Goal: Task Accomplishment & Management: Use online tool/utility

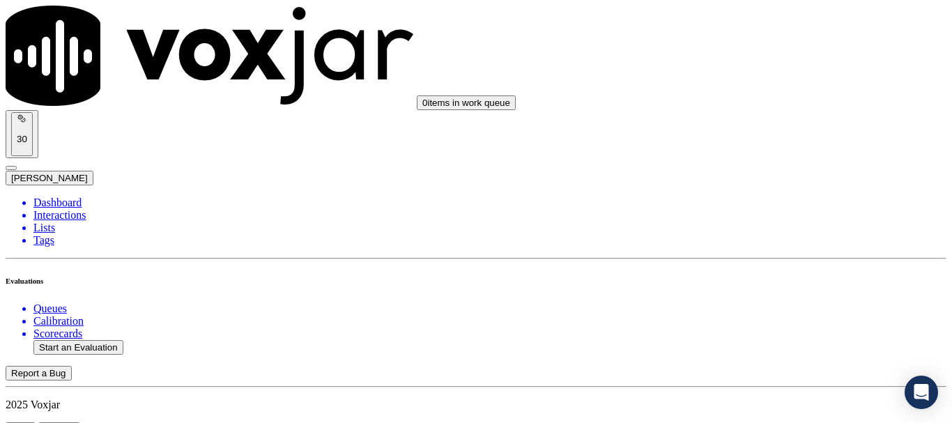
scroll to position [139, 0]
type input "[PERSON_NAME]"
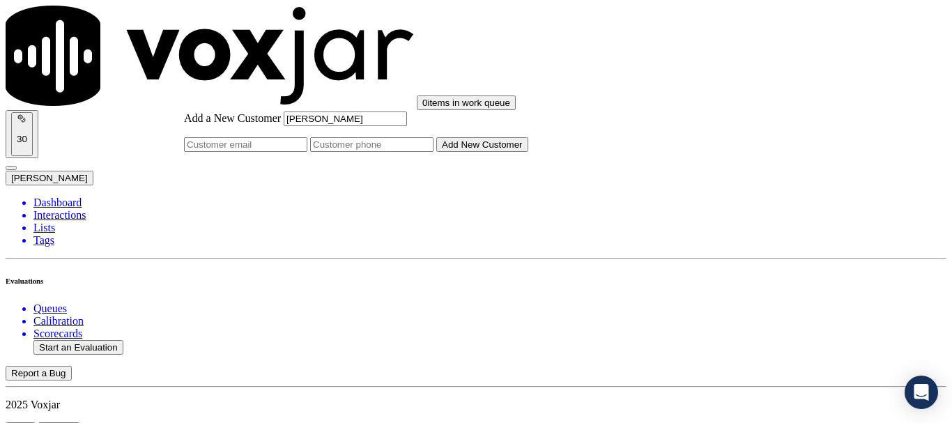
type input "[PERSON_NAME]"
click at [433, 152] on input "Add a New Customer" at bounding box center [371, 144] width 123 height 15
paste input "4192170961"
type input "4192170961"
click at [528, 152] on button "Add New Customer" at bounding box center [482, 144] width 92 height 15
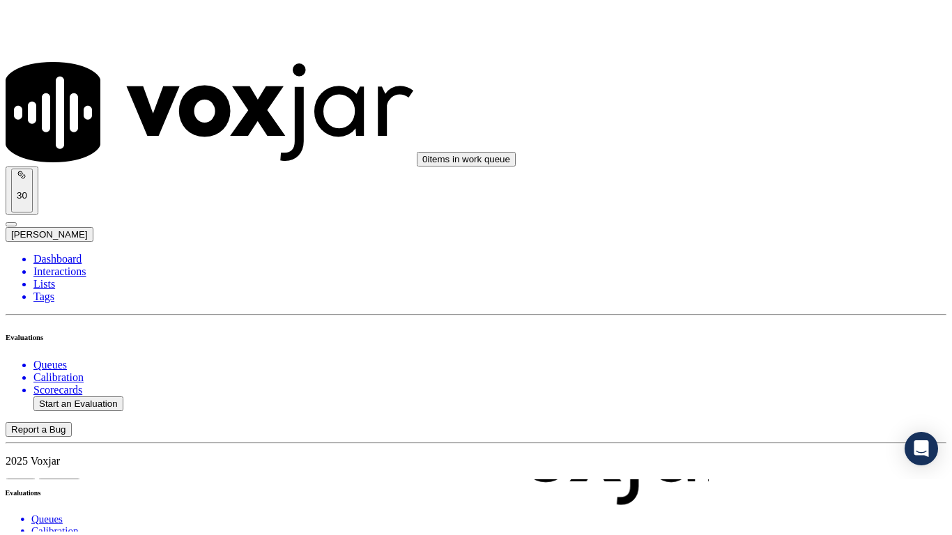
scroll to position [209, 0]
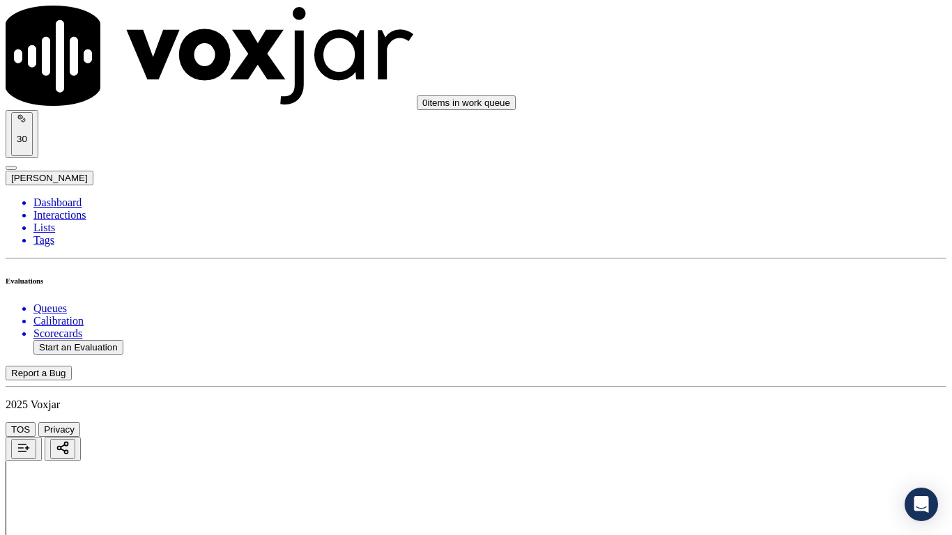
click at [771, 74] on div "Yes" at bounding box center [793, 72] width 177 height 13
click at [773, 267] on div "Yes" at bounding box center [793, 264] width 177 height 13
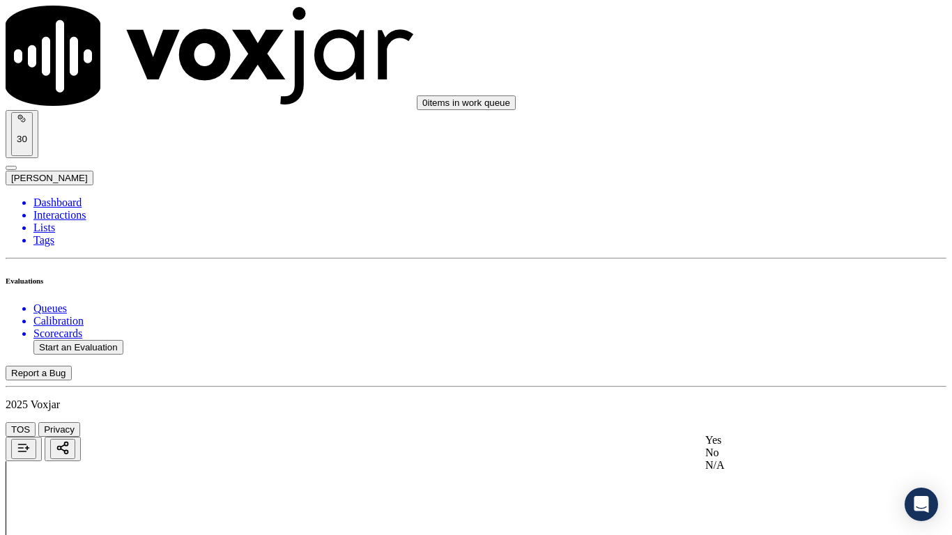
click at [765, 422] on div "Yes" at bounding box center [793, 440] width 177 height 13
click at [750, 246] on div "Yes No N/A" at bounding box center [793, 227] width 177 height 38
click at [752, 246] on div "N/A" at bounding box center [793, 239] width 177 height 13
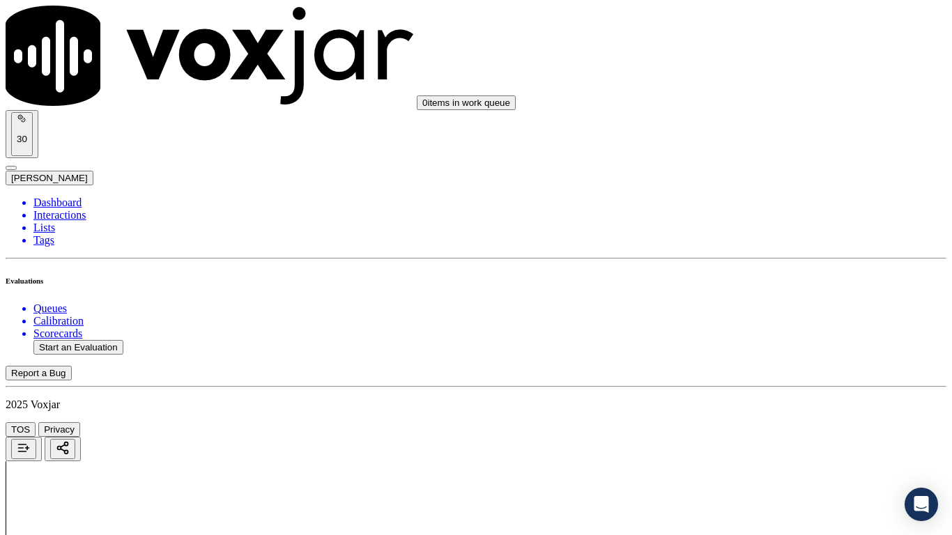
click at [760, 422] on div "N/A" at bounding box center [793, 465] width 177 height 13
click at [757, 274] on div "Yes" at bounding box center [793, 267] width 177 height 13
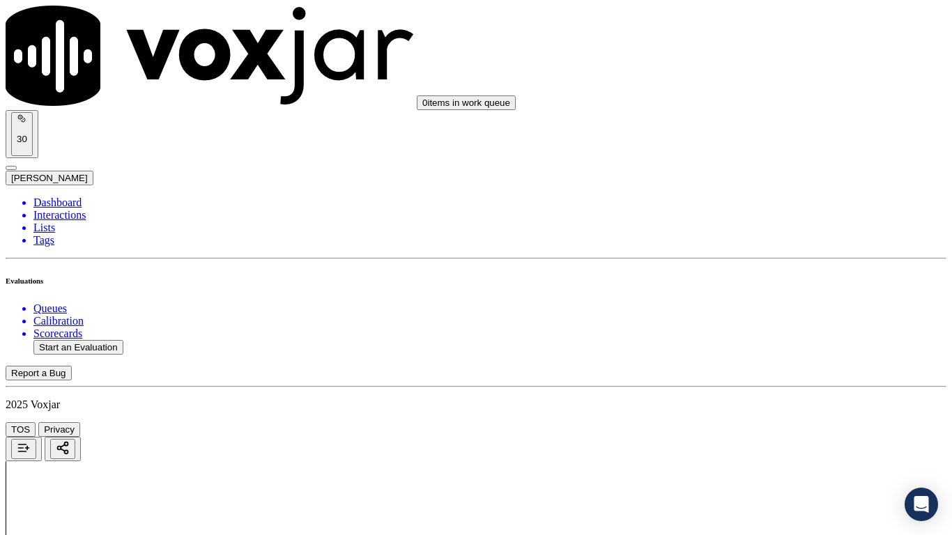
click at [759, 422] on div "Yes" at bounding box center [793, 460] width 177 height 13
click at [754, 277] on div "Yes" at bounding box center [793, 270] width 177 height 13
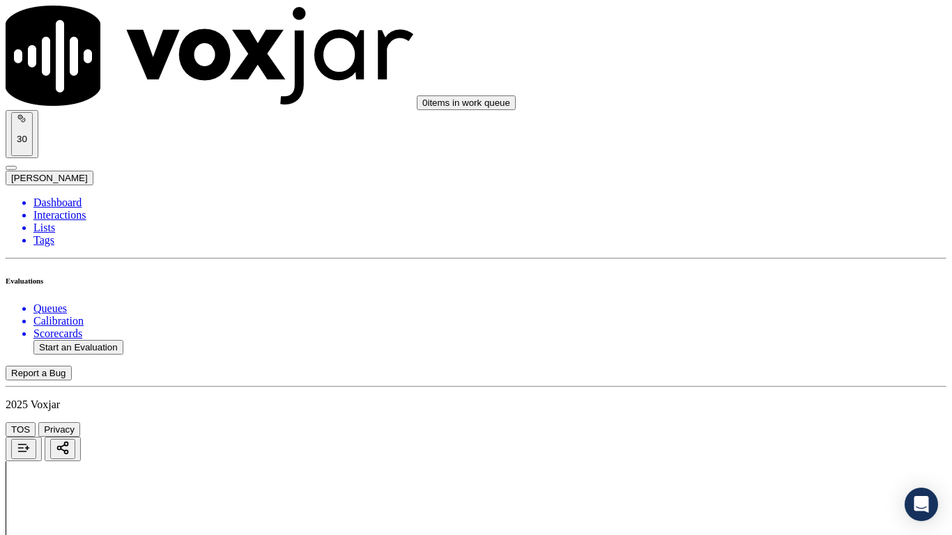
click at [754, 114] on div "No" at bounding box center [793, 107] width 177 height 13
drag, startPoint x: 748, startPoint y: 69, endPoint x: 748, endPoint y: 80, distance: 11.1
click at [750, 101] on div "Yes" at bounding box center [793, 94] width 177 height 13
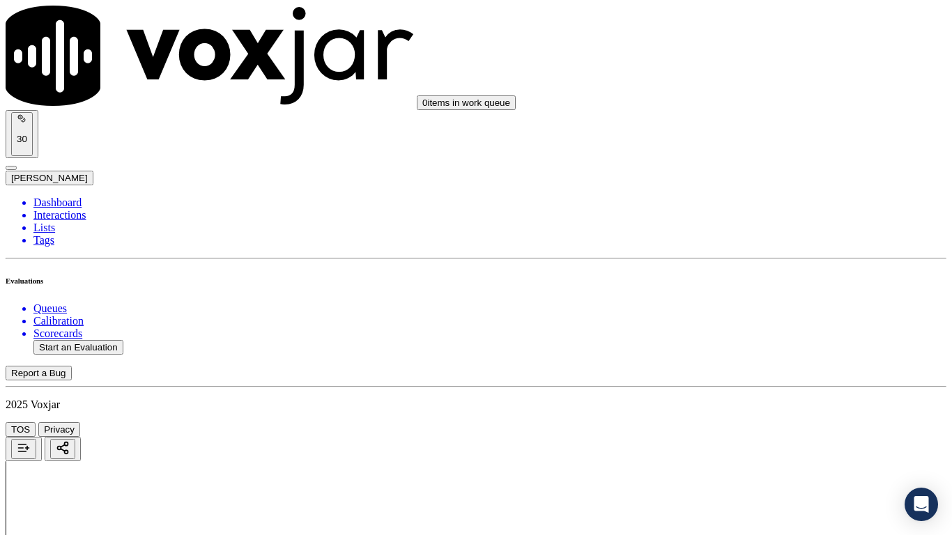
scroll to position [1672, 0]
click at [772, 344] on div "Yes" at bounding box center [793, 340] width 177 height 13
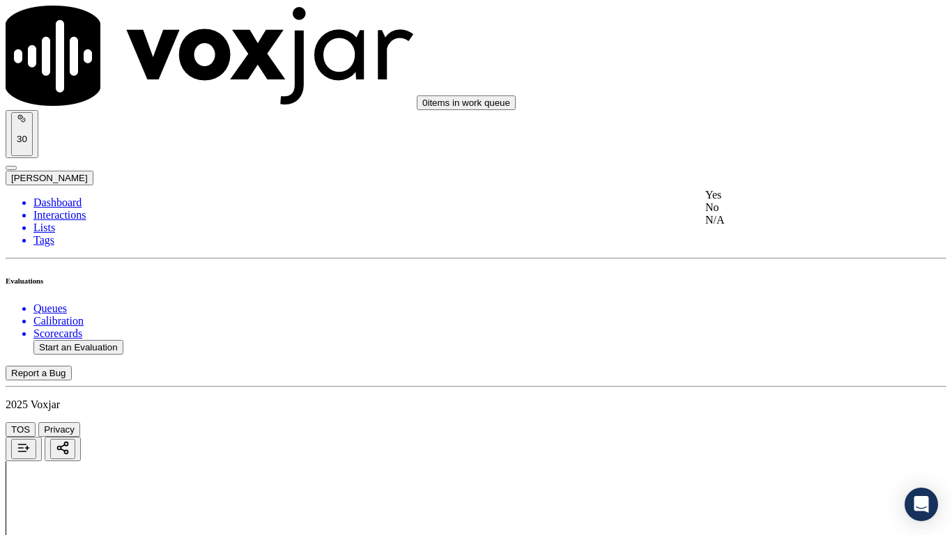
click at [754, 201] on div "Yes" at bounding box center [793, 195] width 177 height 13
click at [760, 422] on div "Yes" at bounding box center [793, 437] width 177 height 13
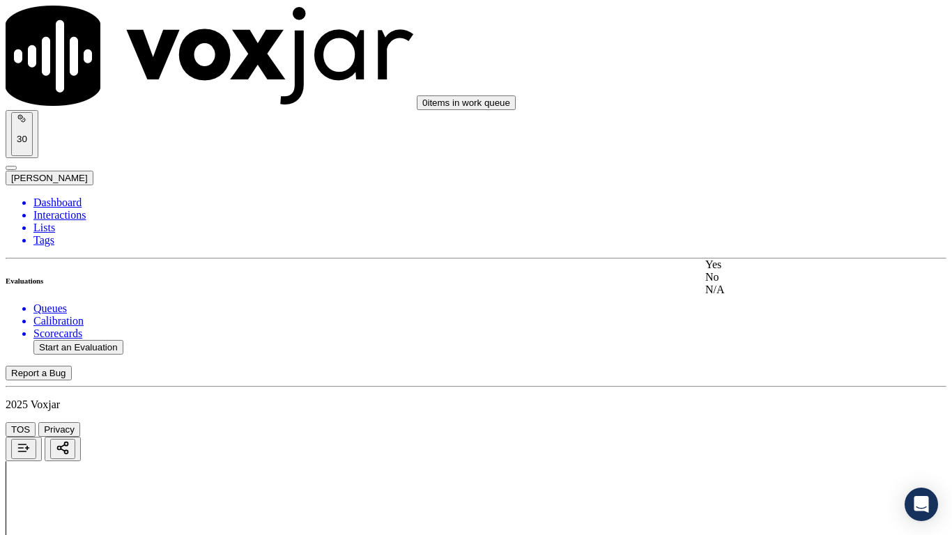
click at [761, 264] on div "Yes" at bounding box center [793, 264] width 177 height 13
click at [743, 93] on div "Yes" at bounding box center [793, 92] width 177 height 13
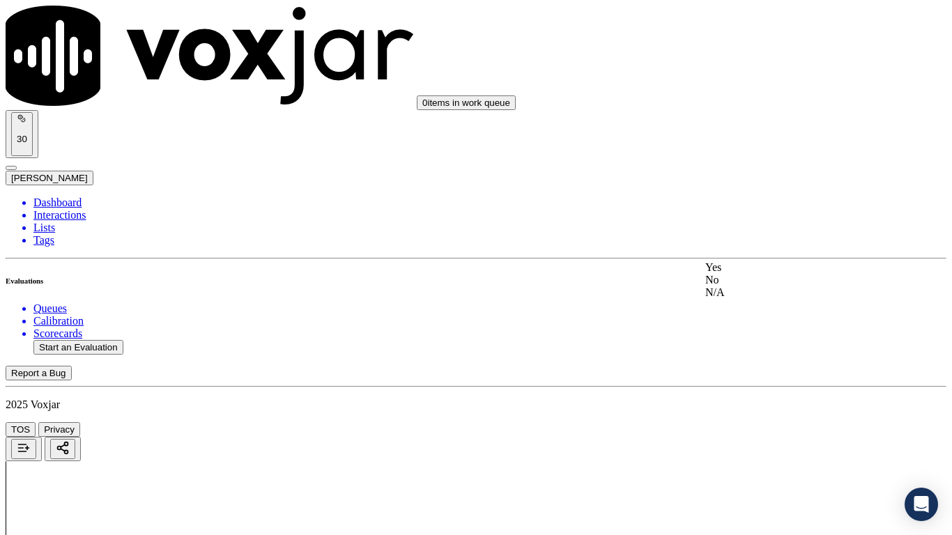
click at [762, 272] on div "Yes" at bounding box center [793, 267] width 177 height 13
click at [765, 112] on div "Yes" at bounding box center [793, 111] width 177 height 13
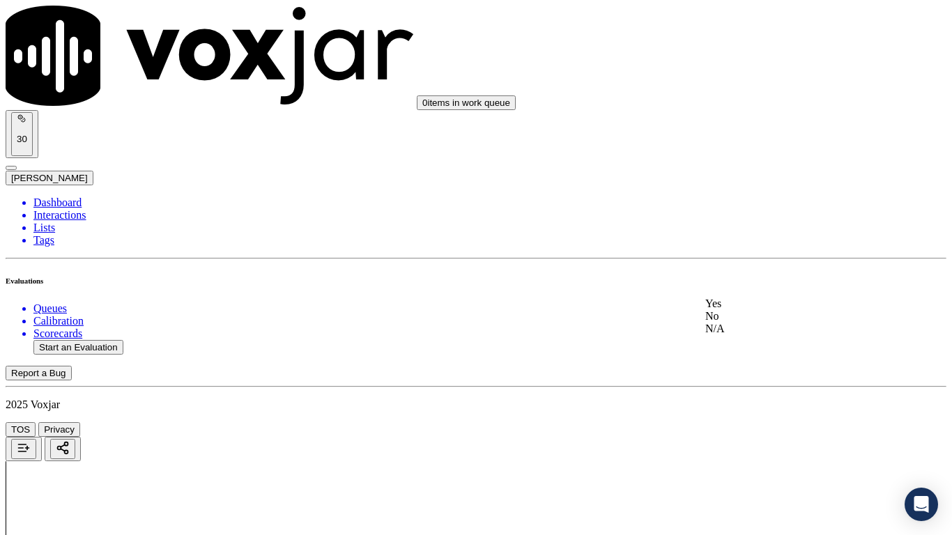
click at [752, 310] on div "Yes" at bounding box center [793, 303] width 177 height 13
click at [739, 260] on div "No" at bounding box center [793, 253] width 177 height 13
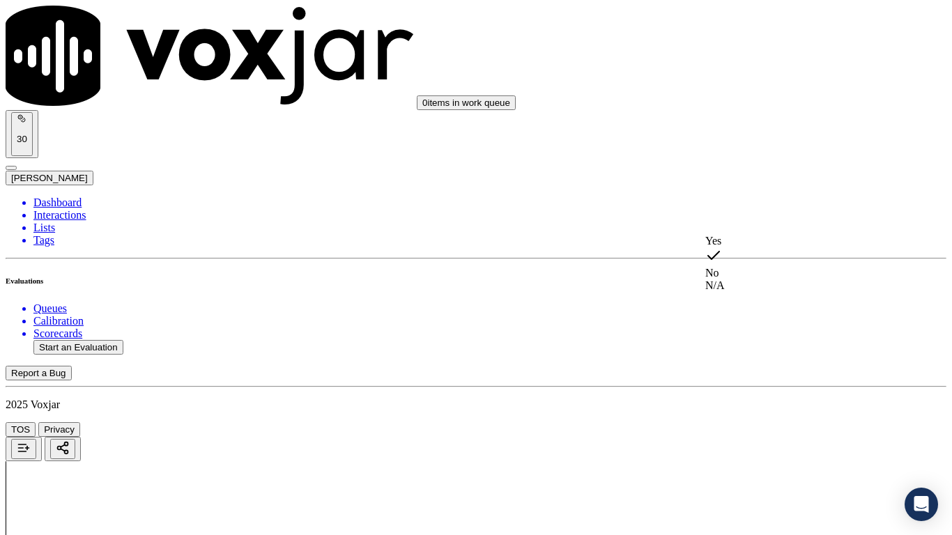
click at [739, 247] on div "Yes" at bounding box center [793, 241] width 177 height 13
click at [750, 207] on div "Yes" at bounding box center [793, 200] width 177 height 13
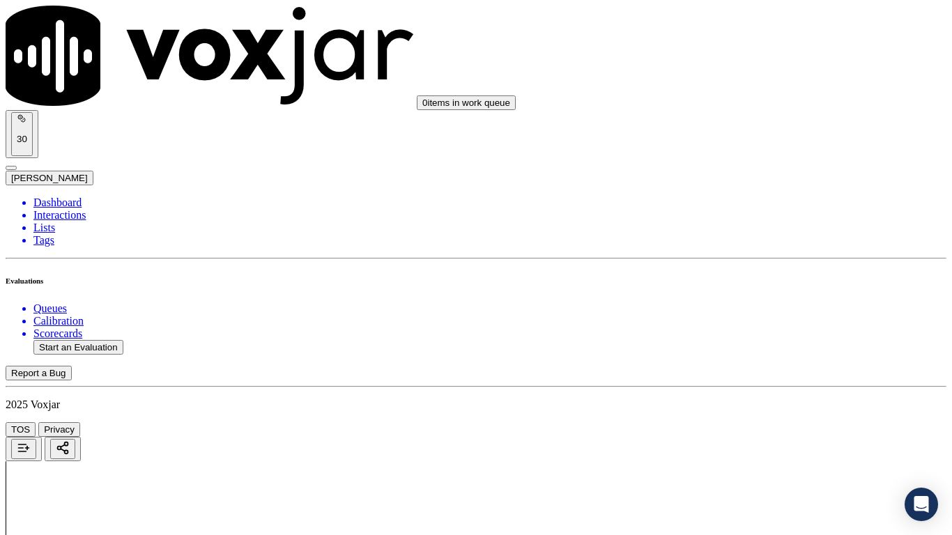
click at [748, 214] on div "Yes" at bounding box center [793, 207] width 177 height 13
click at [754, 406] on div "Yes" at bounding box center [793, 400] width 177 height 13
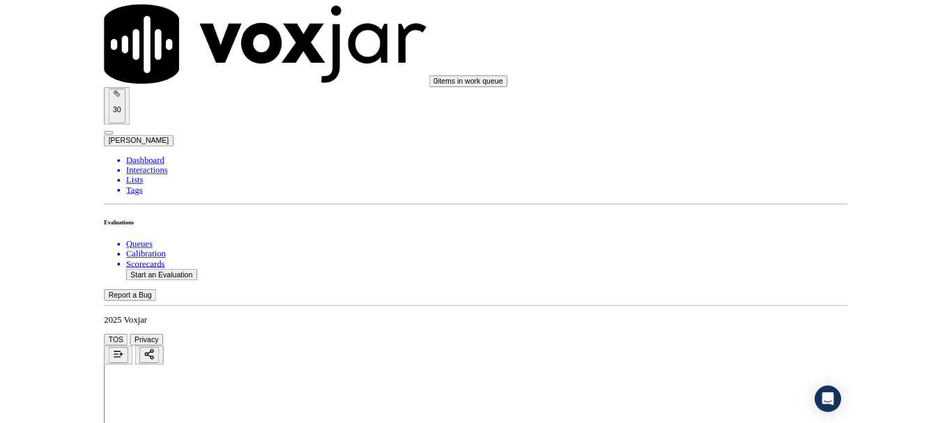
scroll to position [3854, 0]
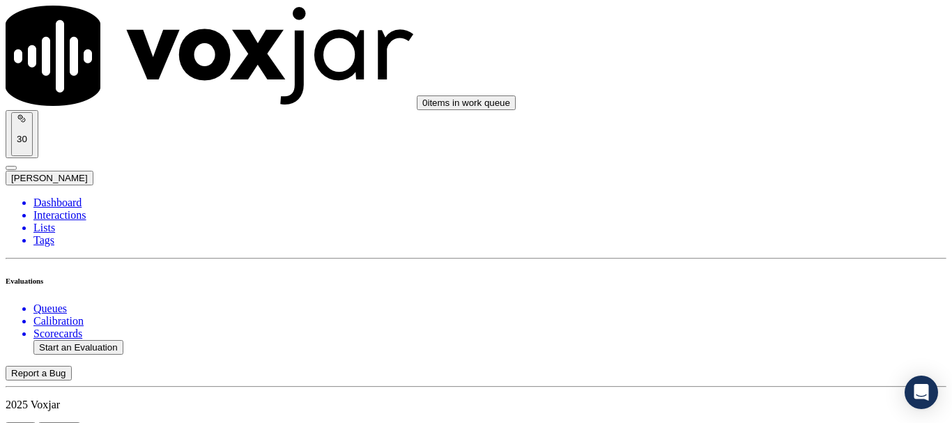
click at [77, 196] on li "Dashboard" at bounding box center [489, 202] width 913 height 13
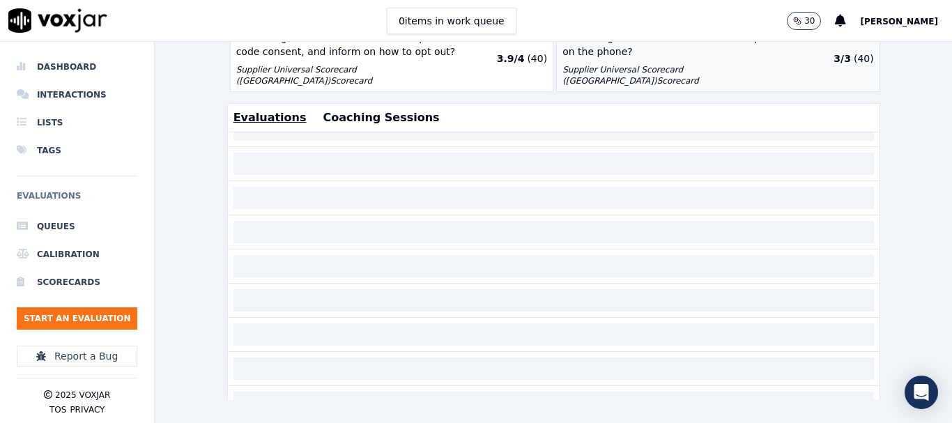
scroll to position [90, 0]
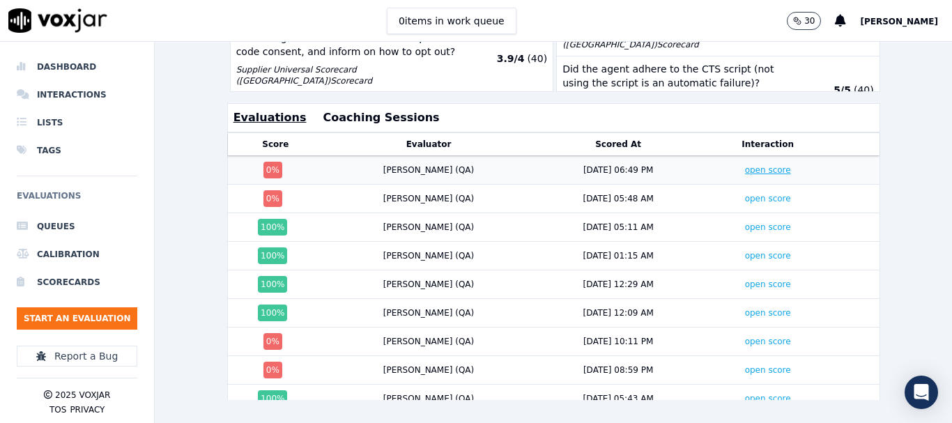
click at [745, 169] on link "open score" at bounding box center [768, 170] width 46 height 10
